Goal: Transaction & Acquisition: Obtain resource

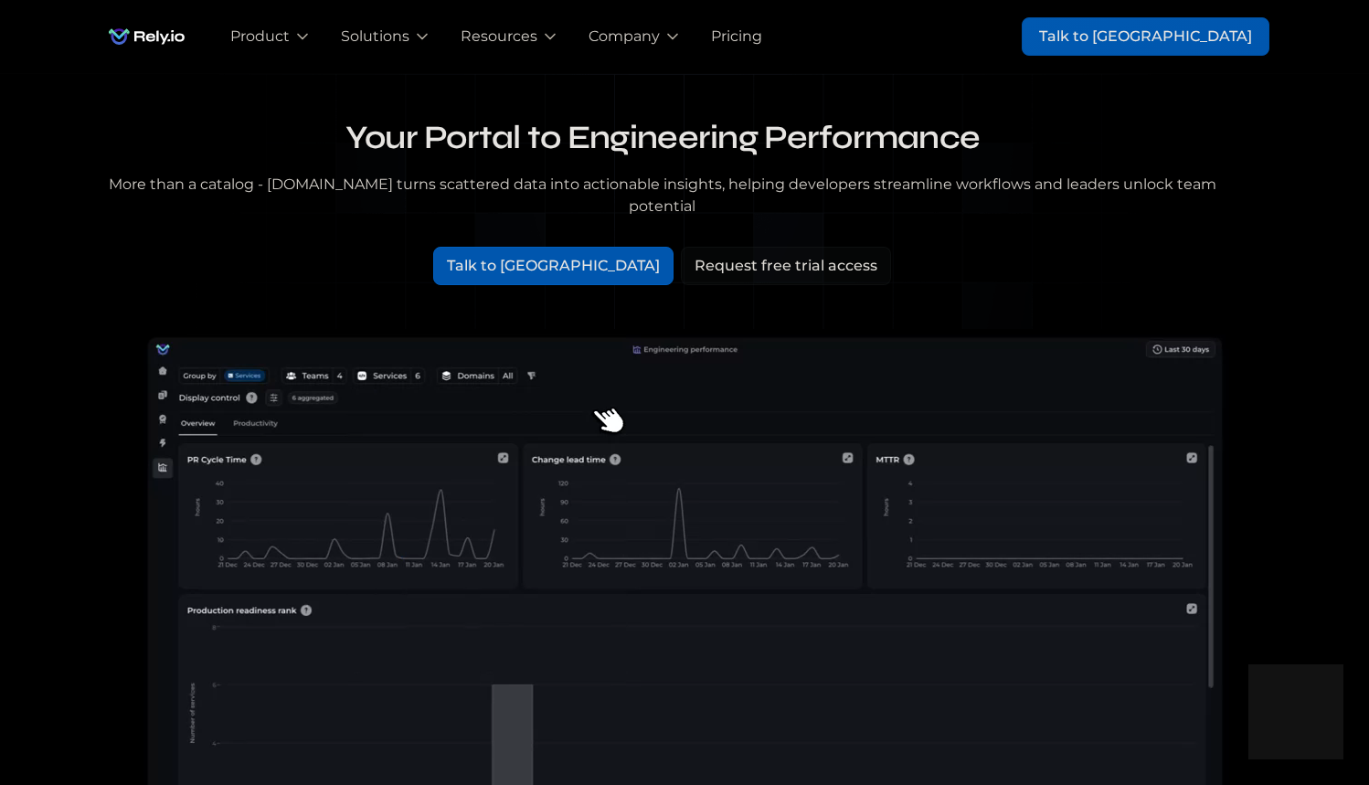
click at [699, 255] on div "Request free trial access" at bounding box center [785, 266] width 183 height 22
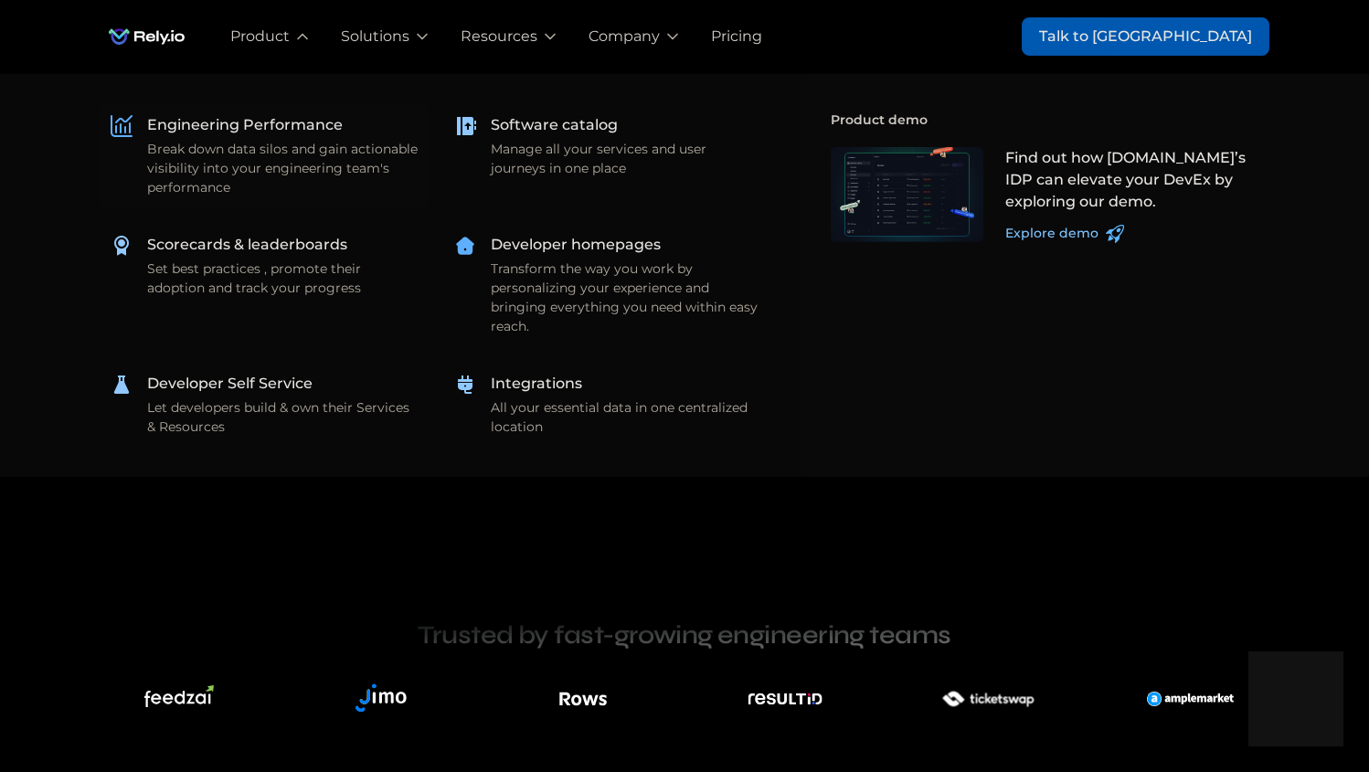
click at [284, 151] on div "Break down data silos and gain actionable visibility into your engineering team…" at bounding box center [282, 169] width 270 height 58
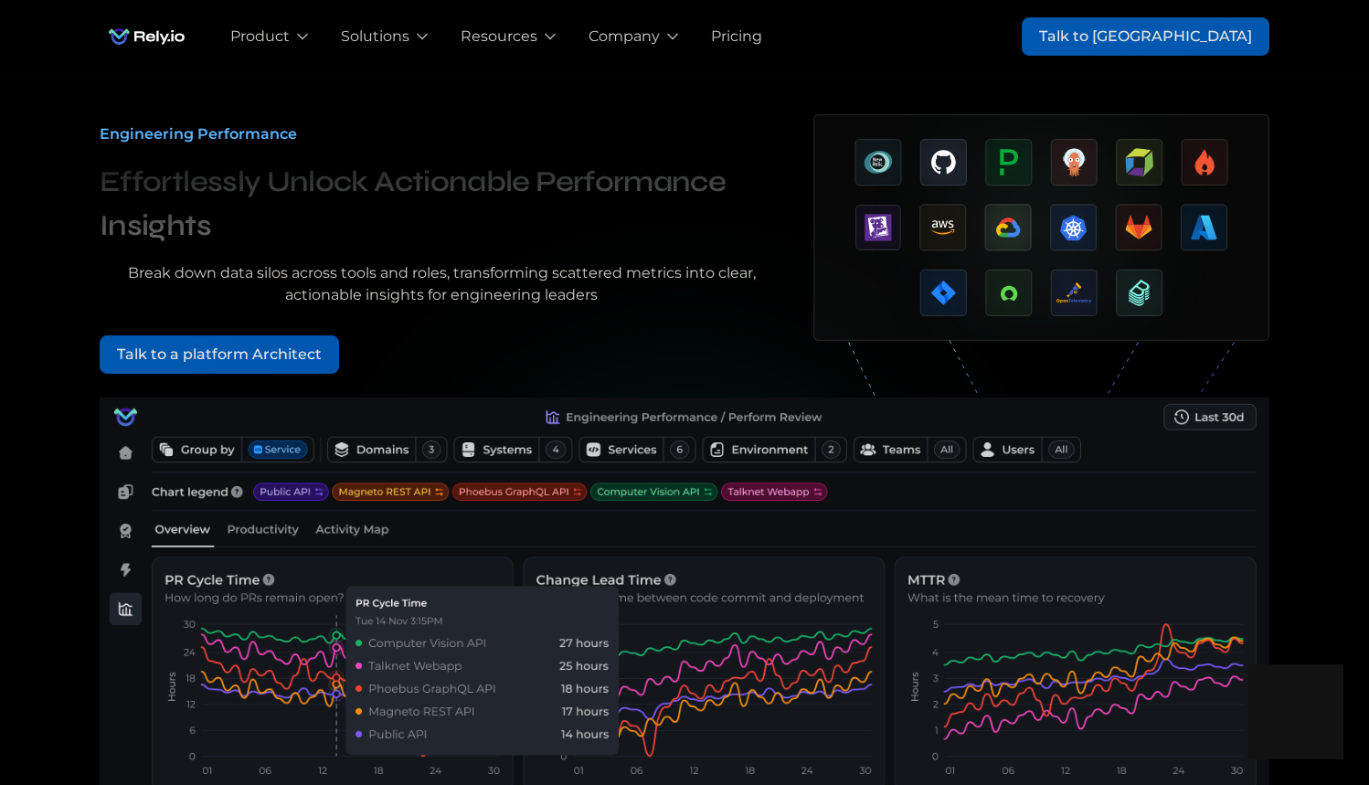
scroll to position [125, 0]
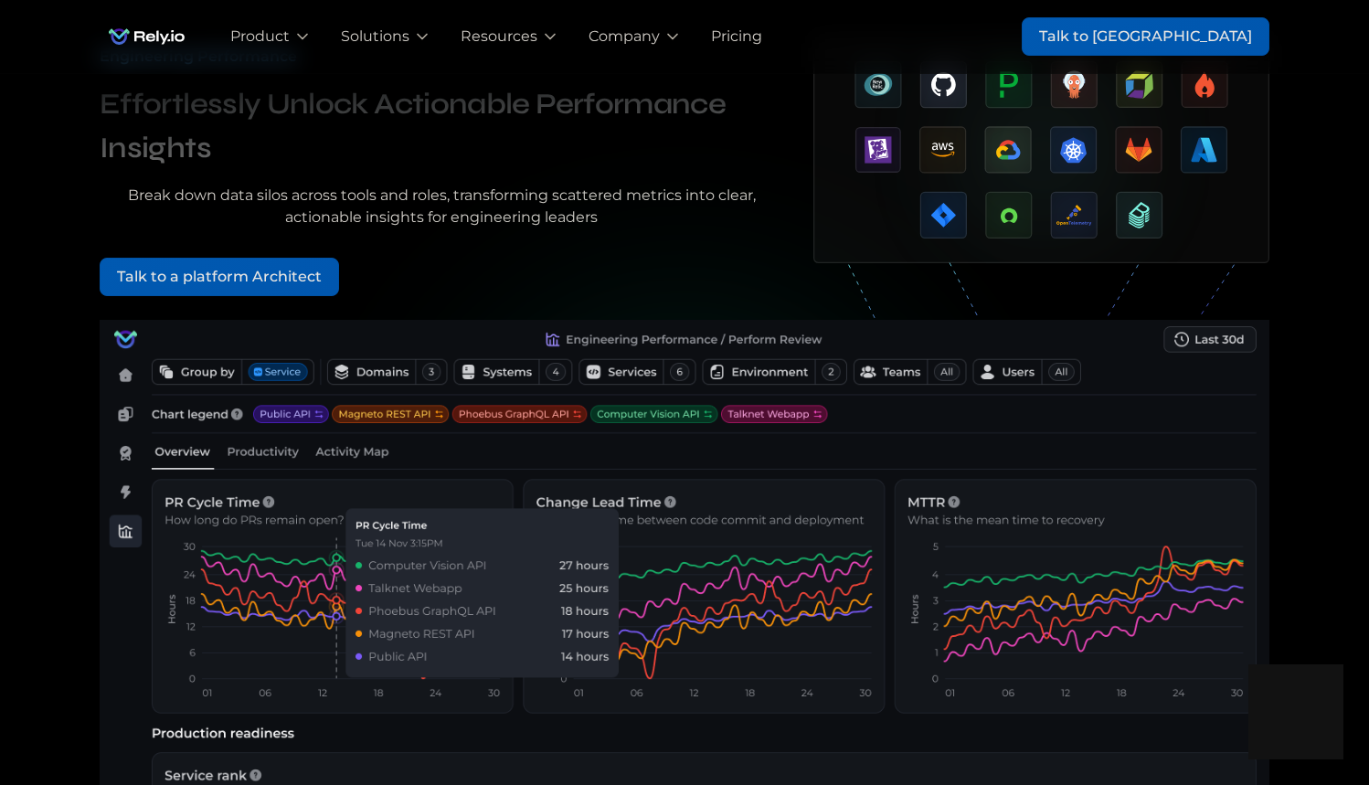
click at [185, 290] on link "Talk to a platform Architect" at bounding box center [219, 277] width 239 height 38
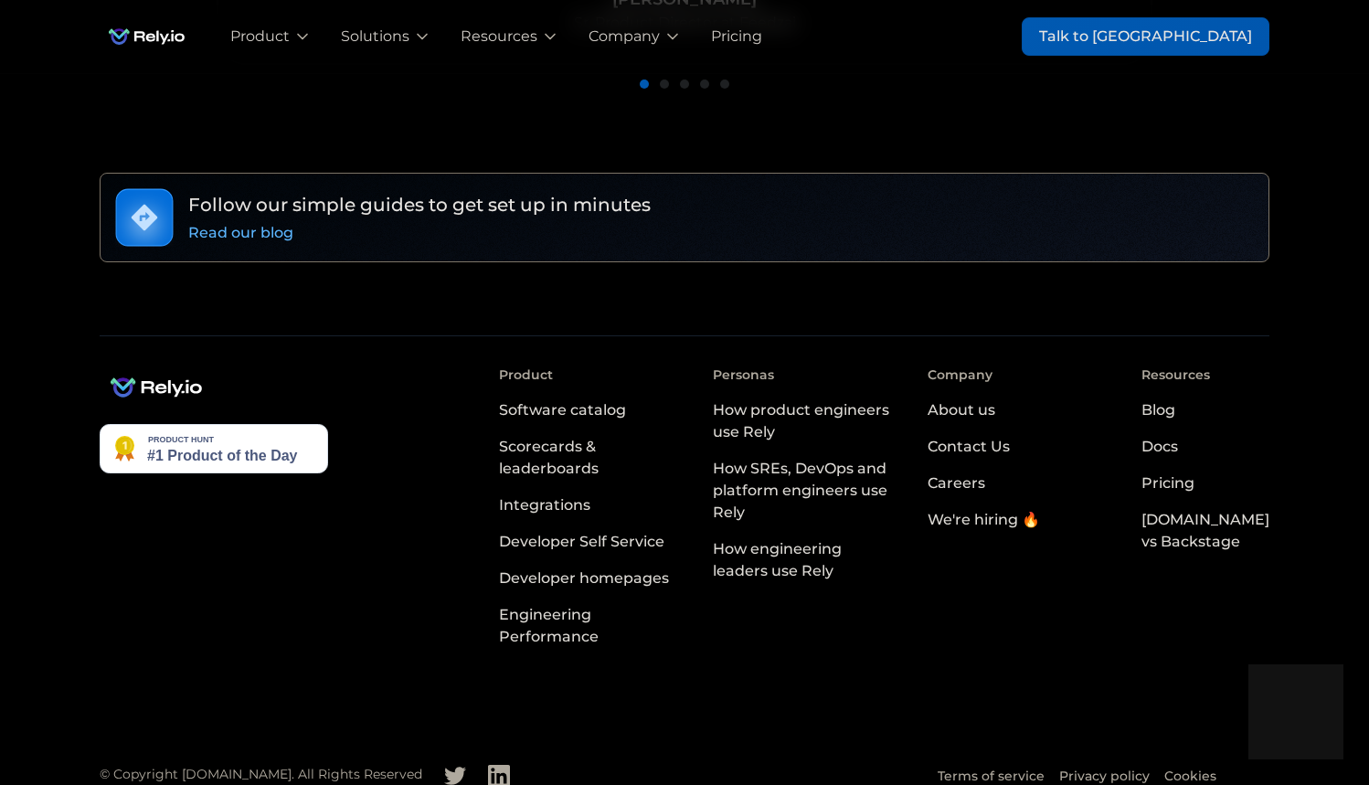
scroll to position [1500, 0]
click at [980, 475] on link "Careers" at bounding box center [956, 484] width 58 height 37
click at [983, 510] on div "We're hiring 🔥" at bounding box center [983, 521] width 112 height 22
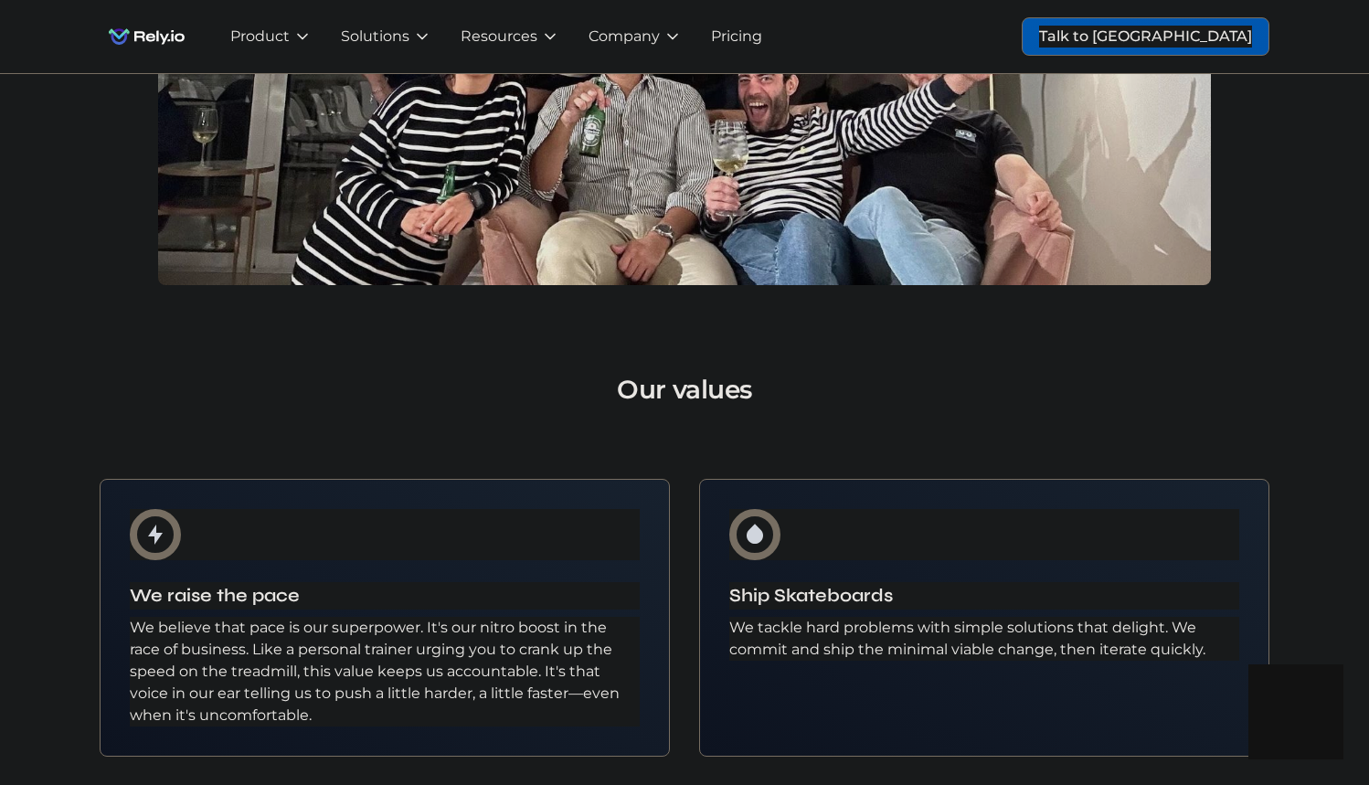
scroll to position [1223, 0]
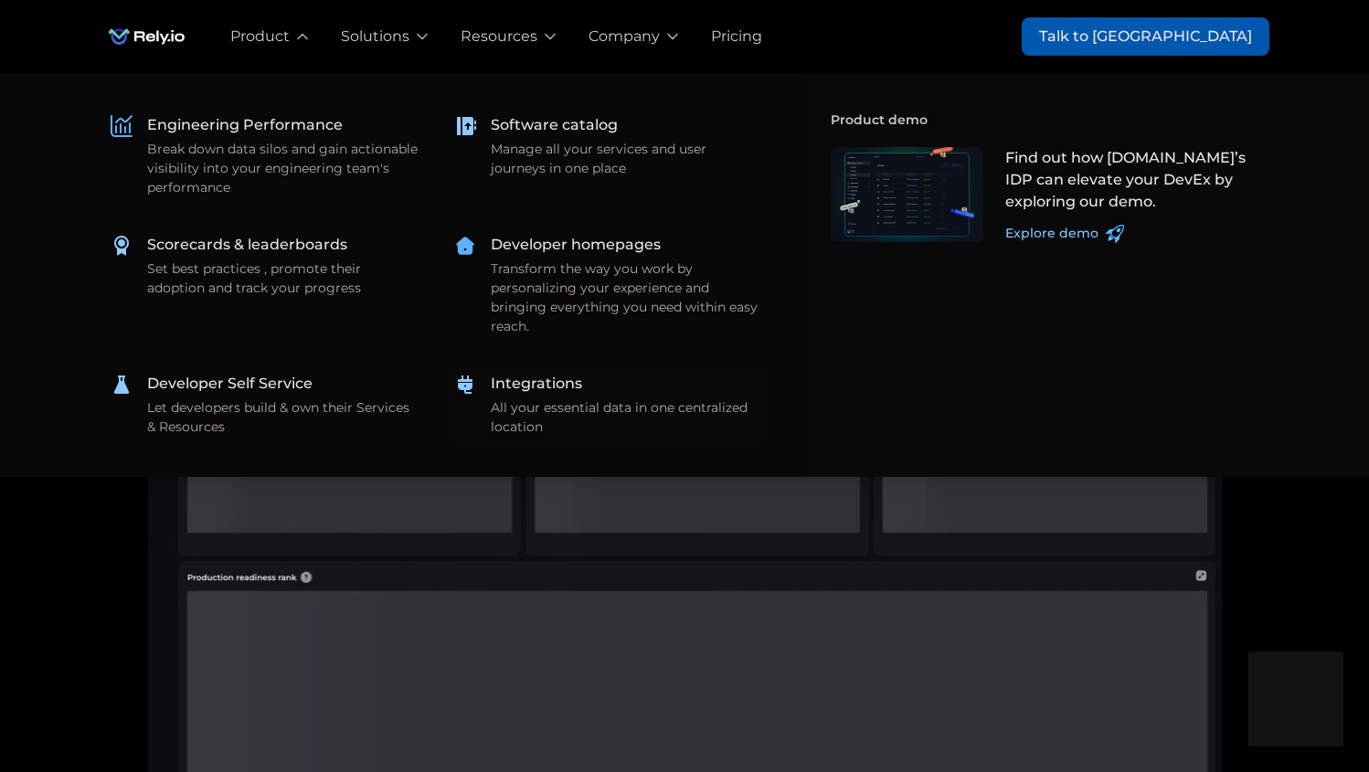
scroll to position [34, 0]
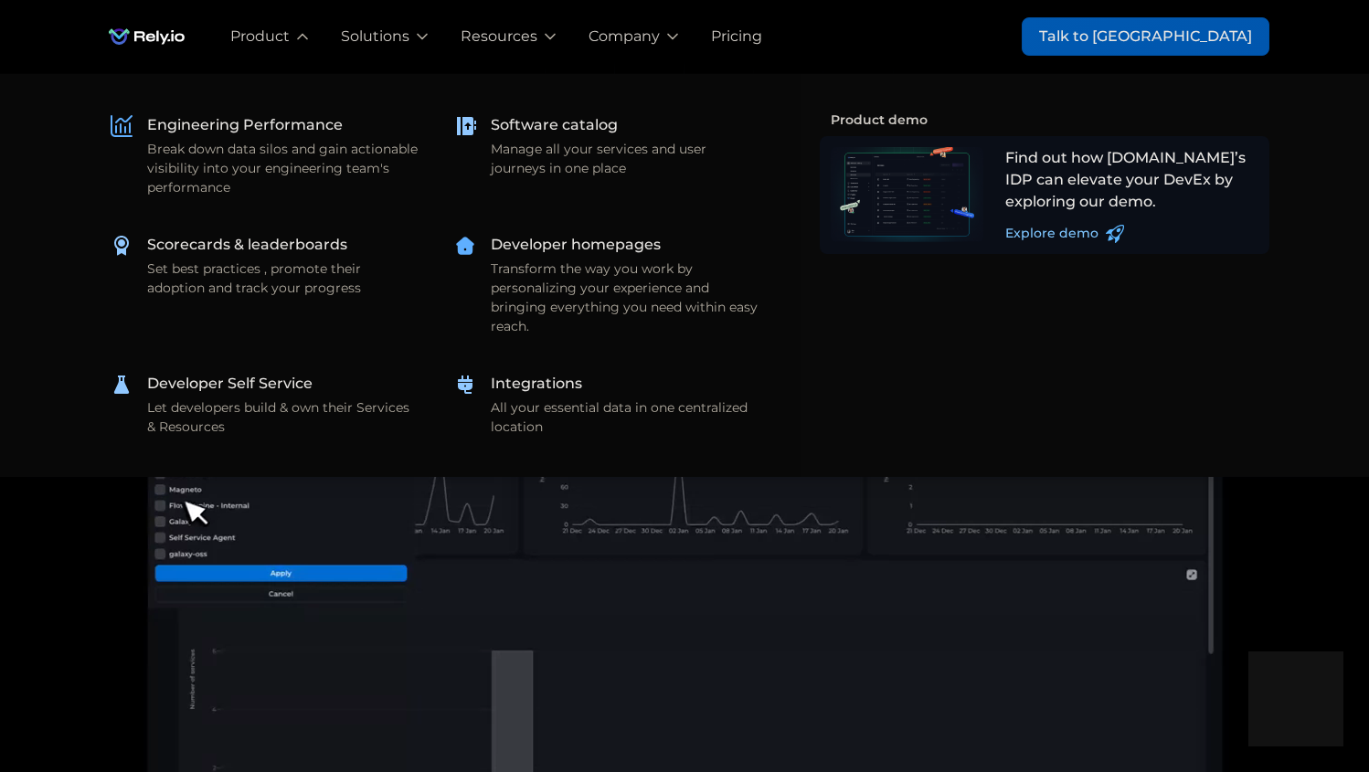
click at [1082, 211] on div "Find out how [DOMAIN_NAME]’s IDP can elevate your DevEx by exploring our demo." at bounding box center [1132, 180] width 254 height 66
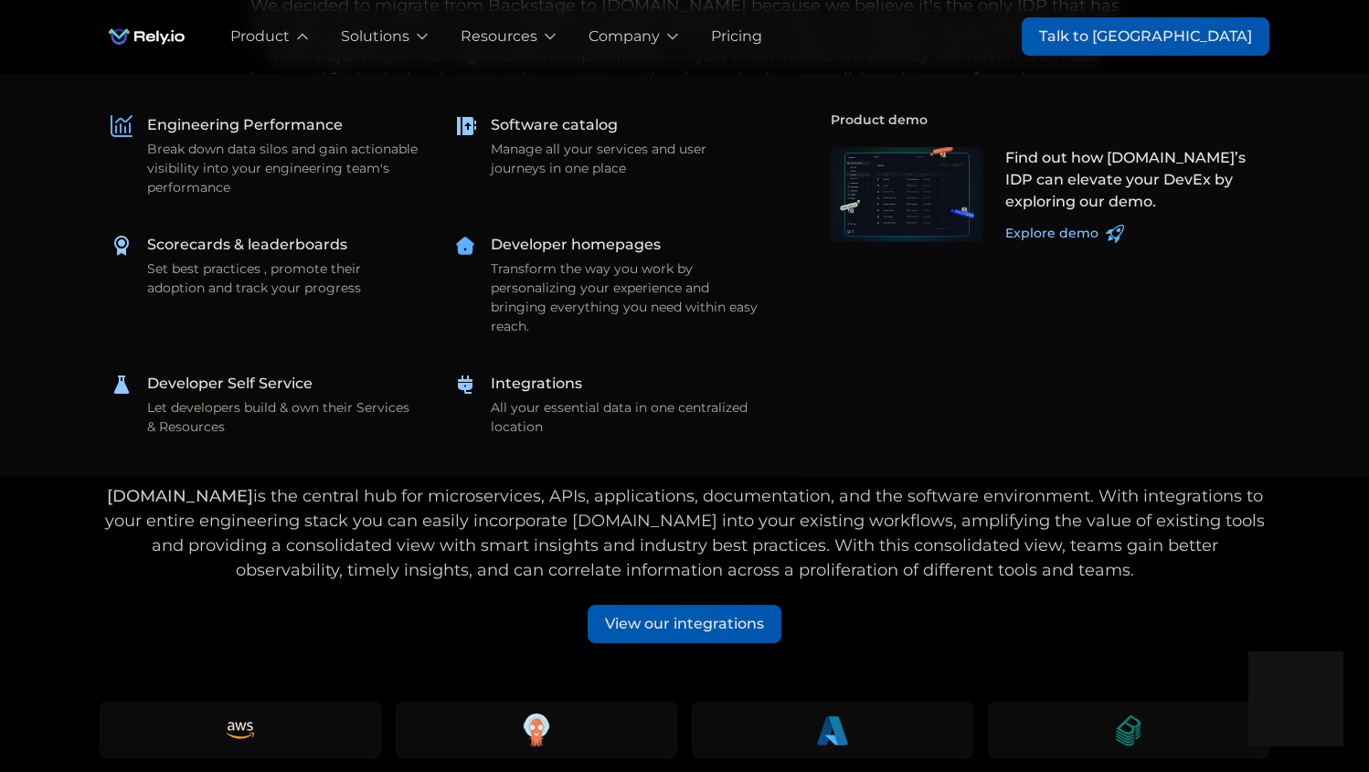
scroll to position [2106, 2]
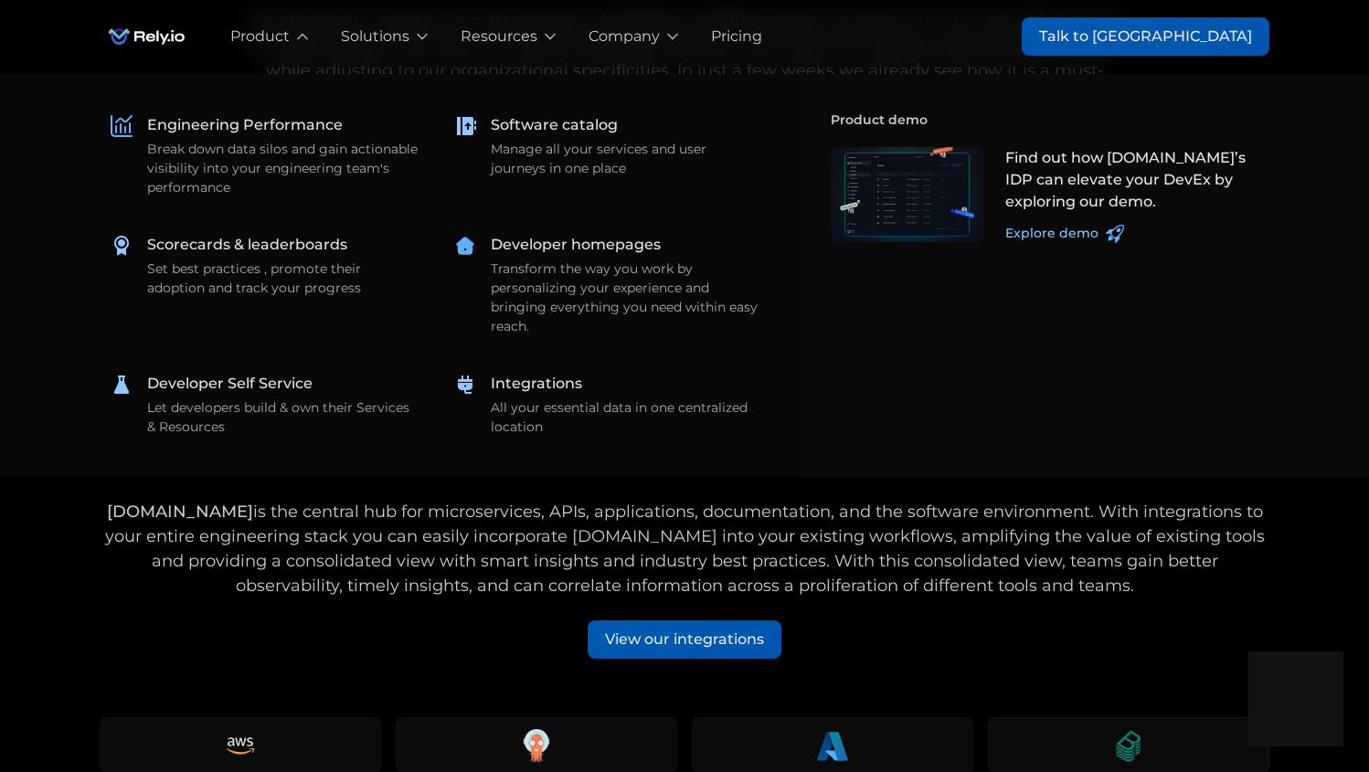
click at [620, 629] on div "View our integrations" at bounding box center [684, 640] width 159 height 22
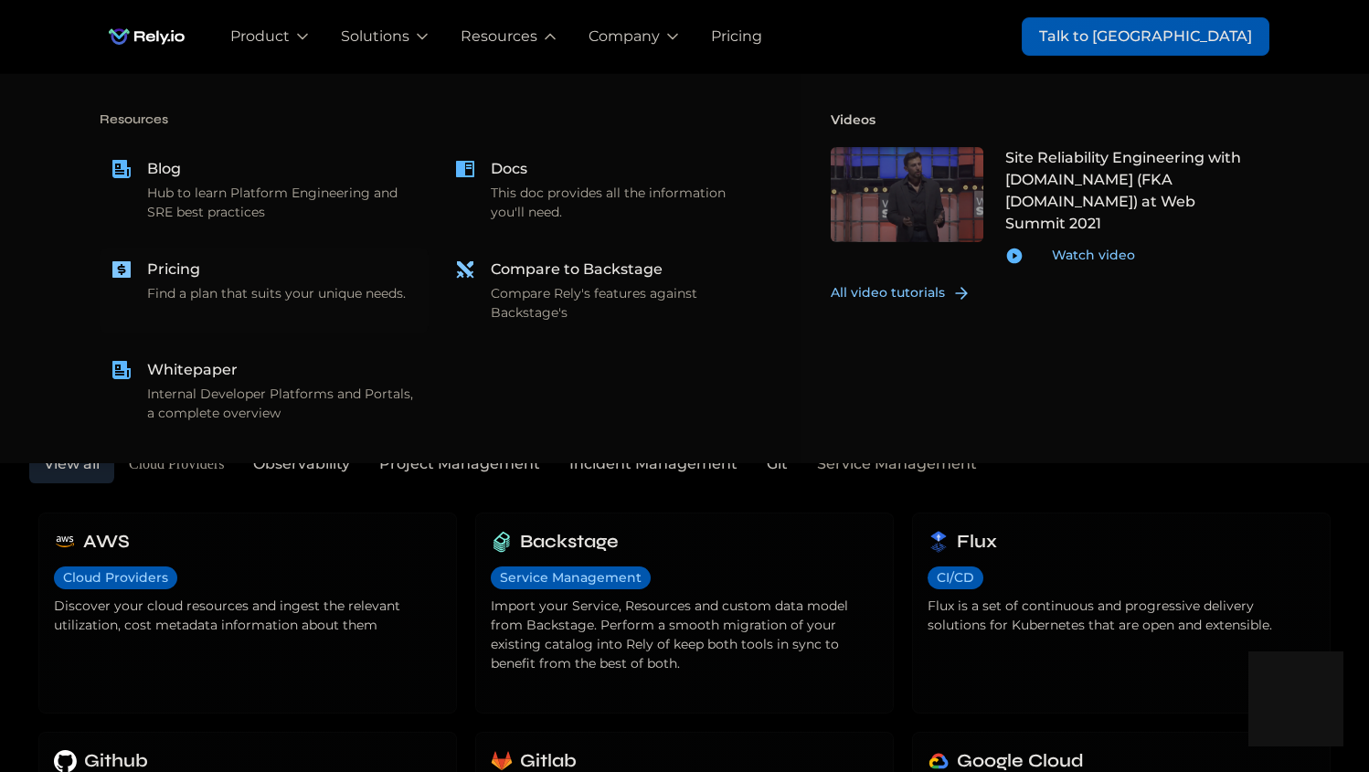
click at [194, 267] on div "Pricing" at bounding box center [173, 270] width 53 height 22
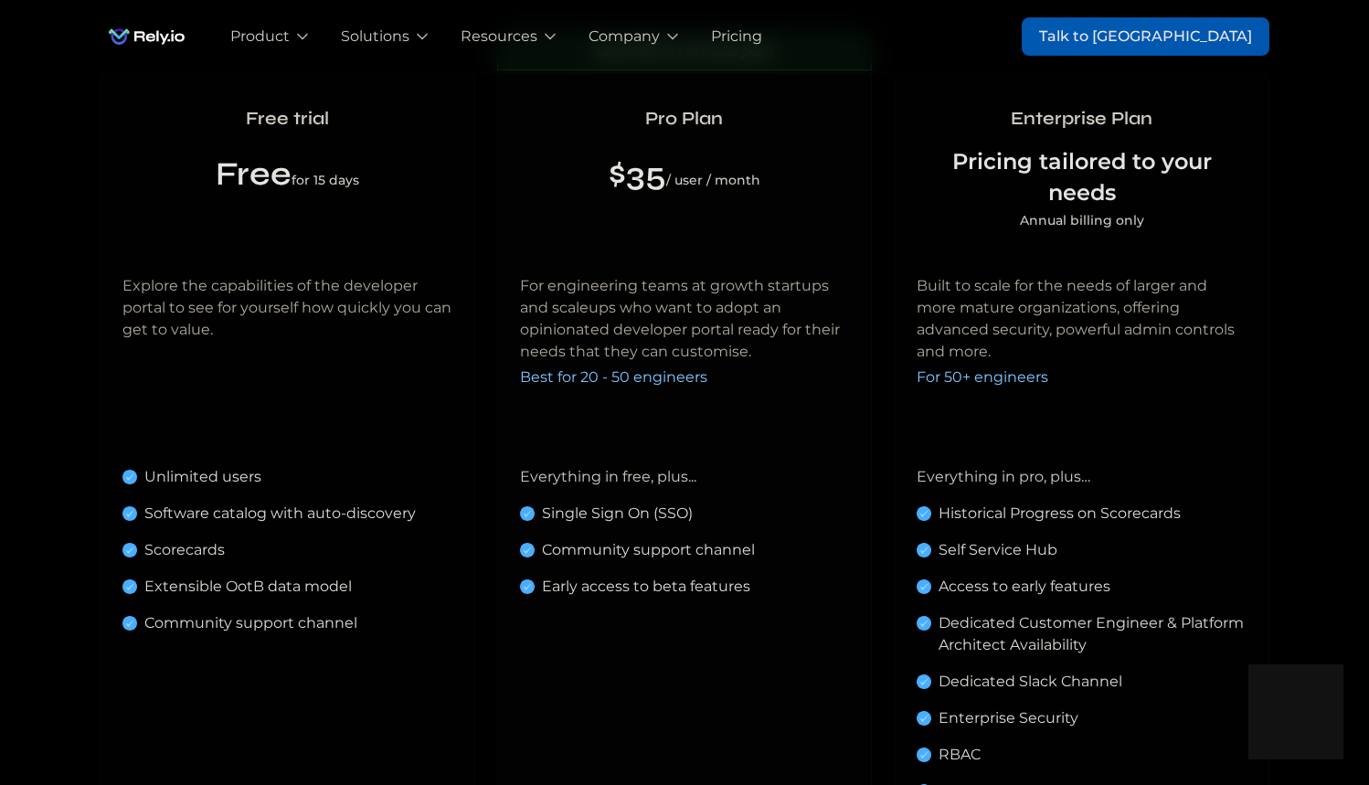
scroll to position [777, 0]
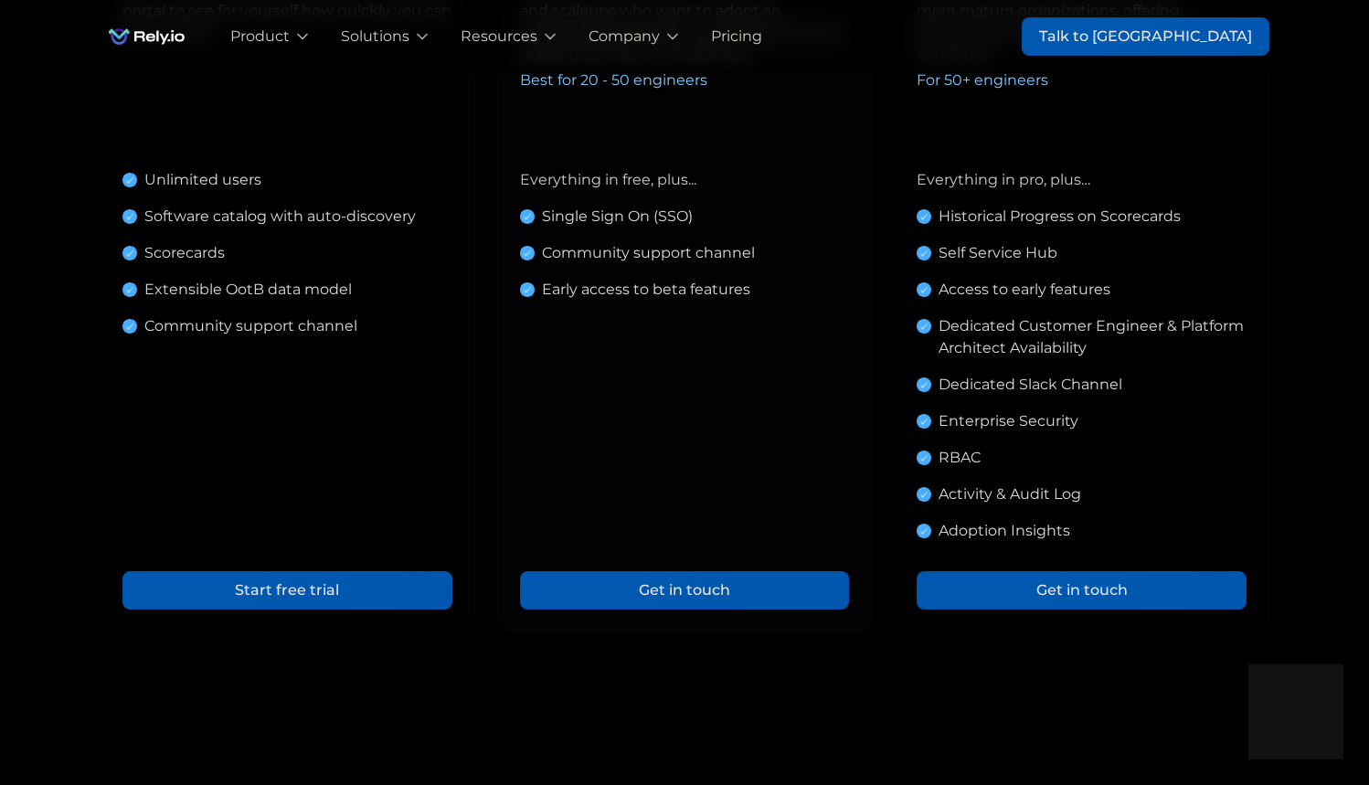
click at [295, 588] on link "Start free trial" at bounding box center [287, 590] width 330 height 38
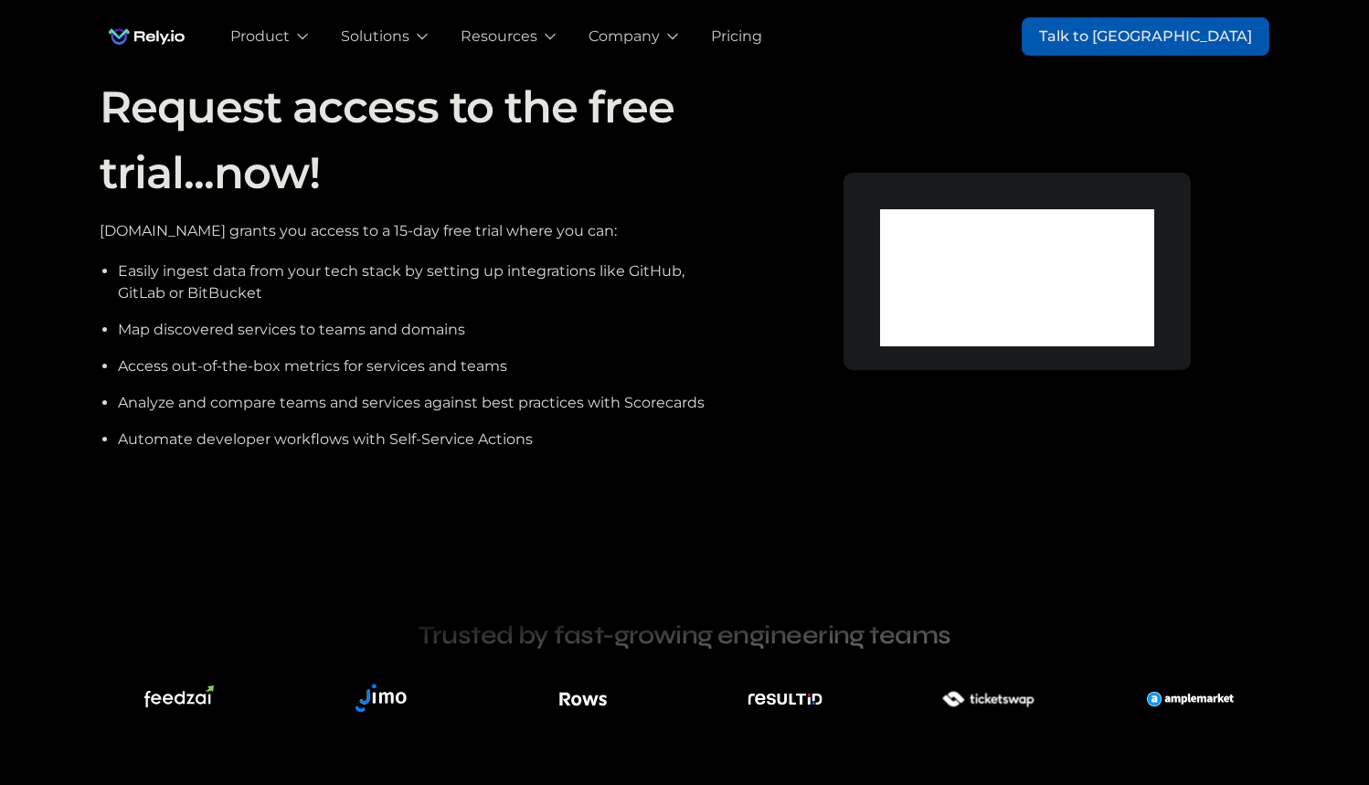
click at [556, 203] on h1 "Request access to the free trial...now!" at bounding box center [415, 140] width 630 height 132
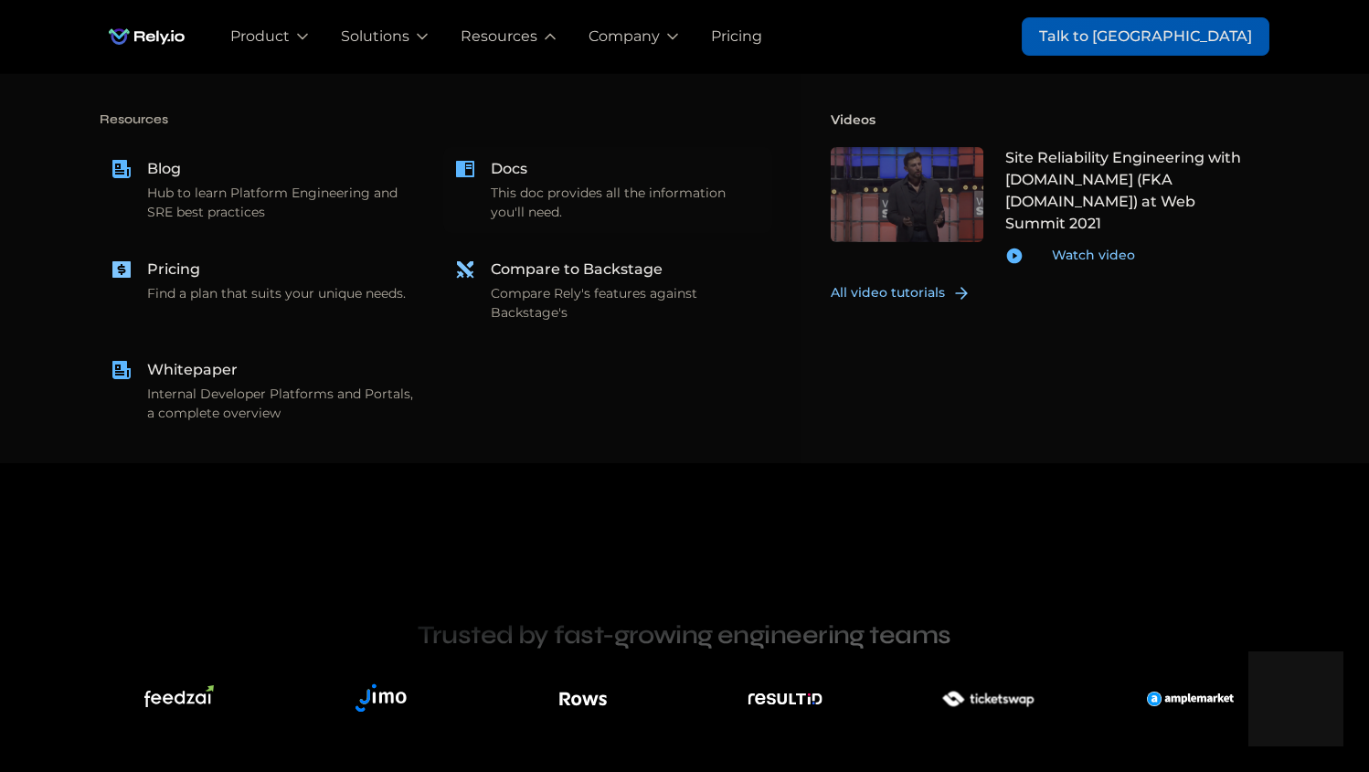
click at [499, 158] on div "Docs" at bounding box center [509, 169] width 37 height 22
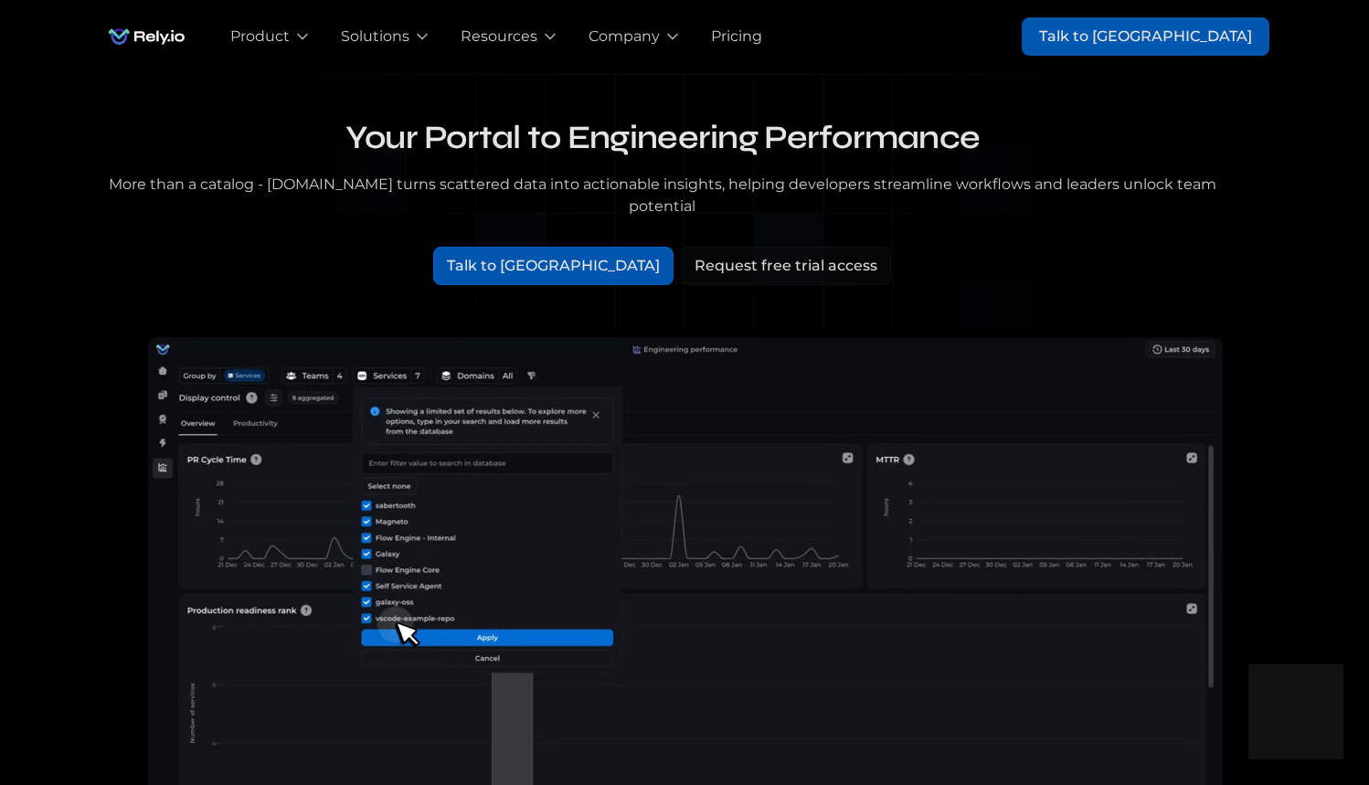
click at [694, 255] on div "Request free trial access" at bounding box center [785, 266] width 183 height 22
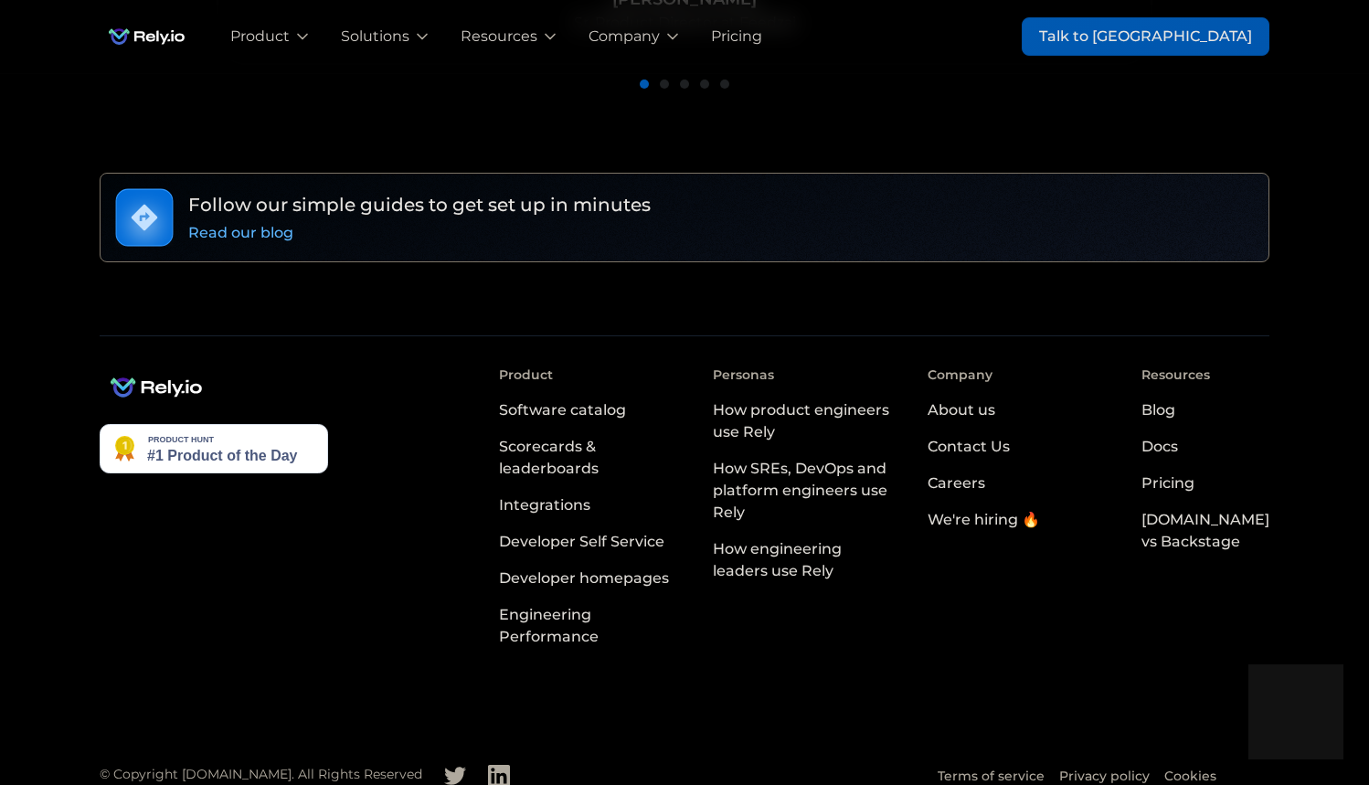
scroll to position [1266, 0]
click at [157, 33] on img "home" at bounding box center [147, 36] width 94 height 37
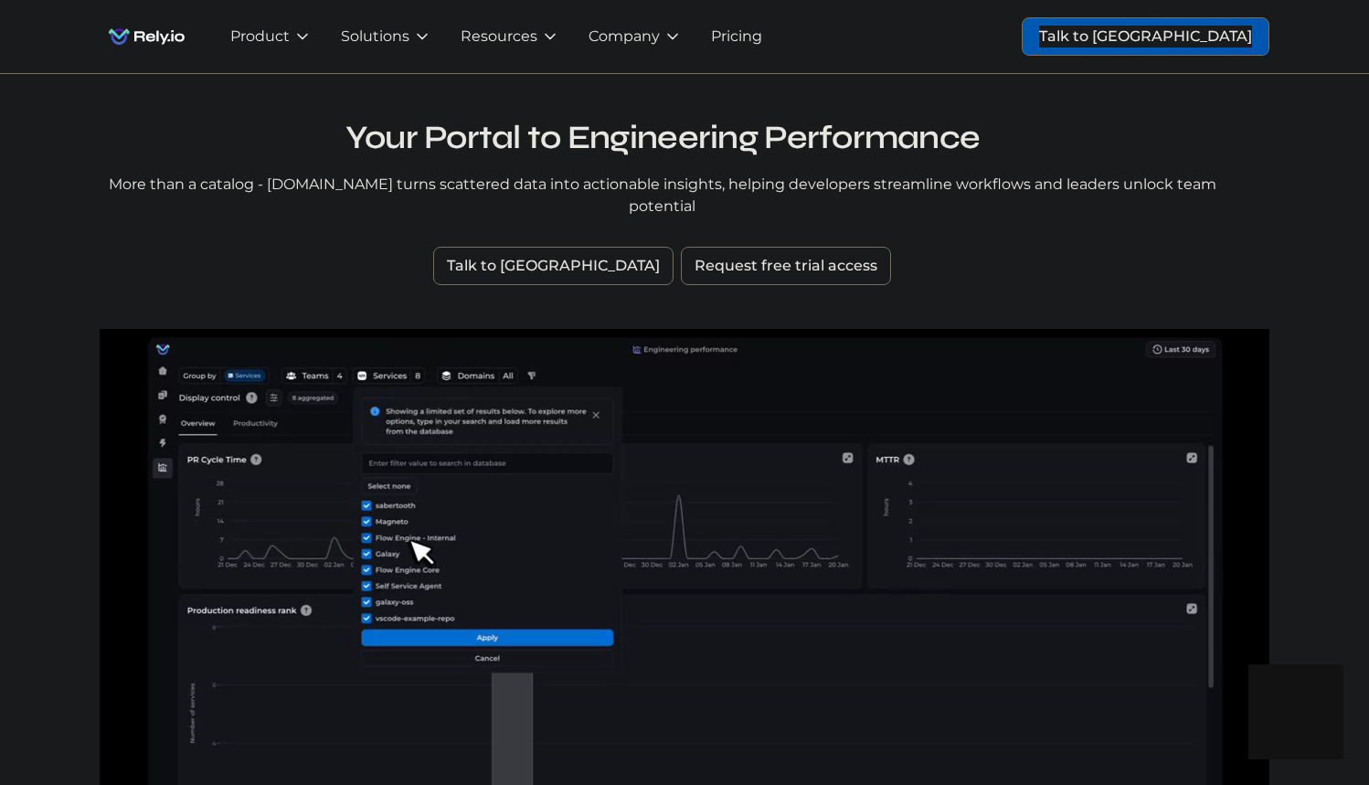
click at [720, 255] on div "Request free trial access" at bounding box center [785, 266] width 183 height 22
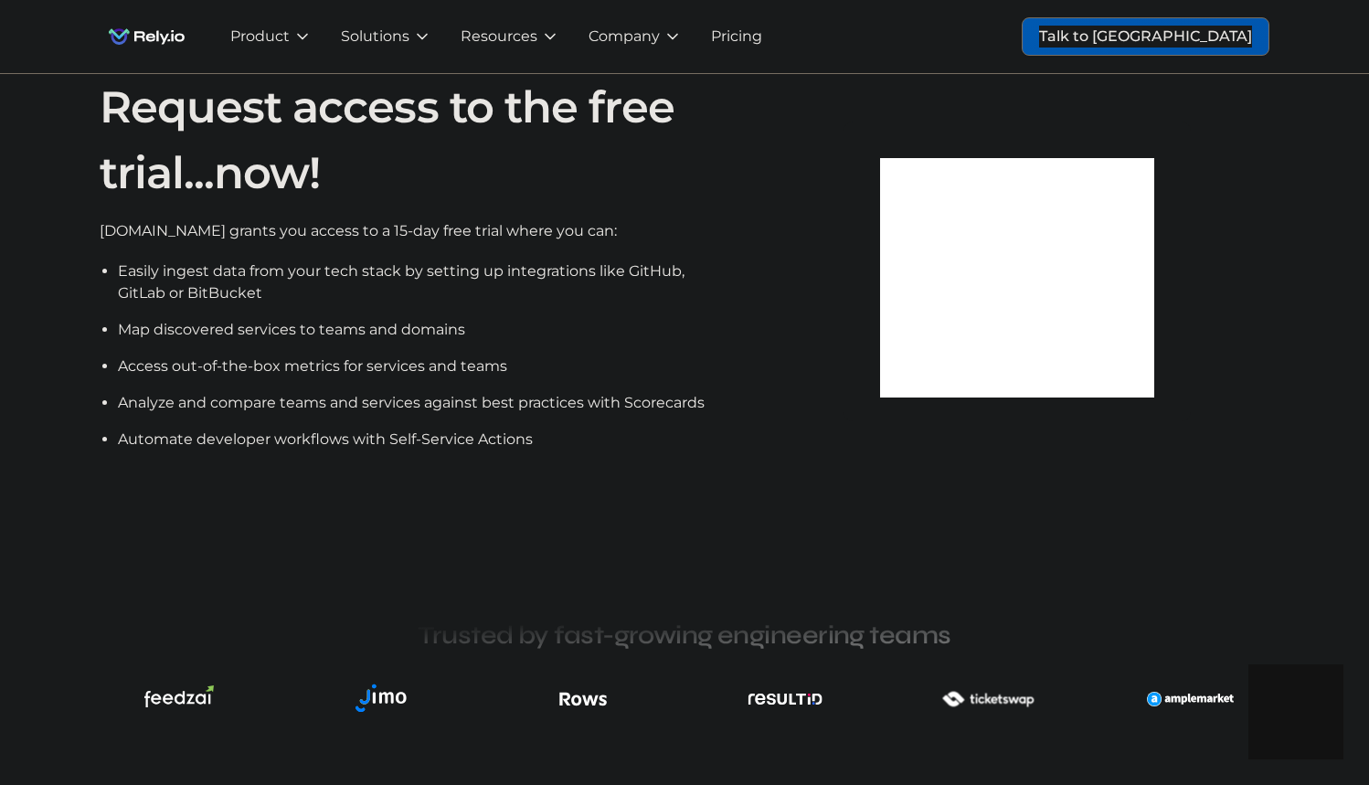
click at [1037, 399] on div at bounding box center [1017, 280] width 274 height 245
